Goal: Transaction & Acquisition: Download file/media

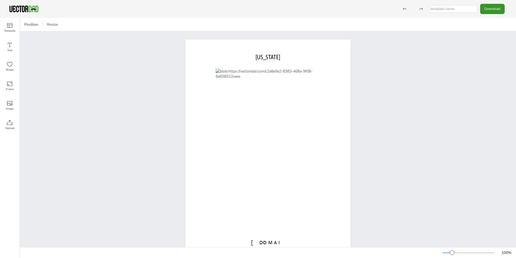
click at [485, 9] on button "Download" at bounding box center [492, 9] width 25 height 10
click at [486, 40] on li "JPG" at bounding box center [494, 43] width 44 height 11
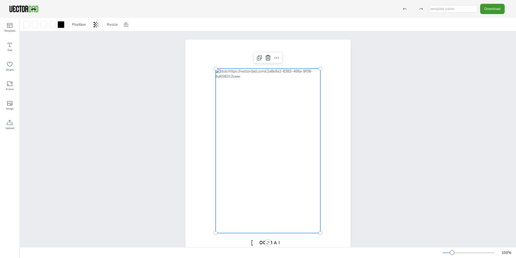
click at [316, 72] on div at bounding box center [268, 151] width 105 height 164
click at [311, 73] on div at bounding box center [268, 151] width 105 height 164
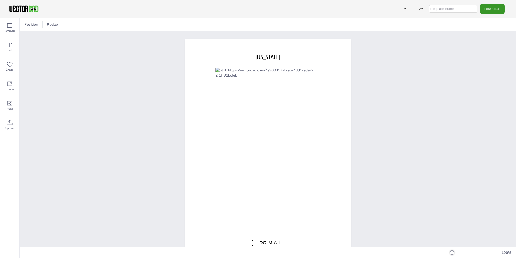
click at [499, 13] on button "Download" at bounding box center [492, 9] width 25 height 10
click at [483, 45] on li "JPG" at bounding box center [494, 43] width 44 height 11
